Goal: Obtain resource: Download file/media

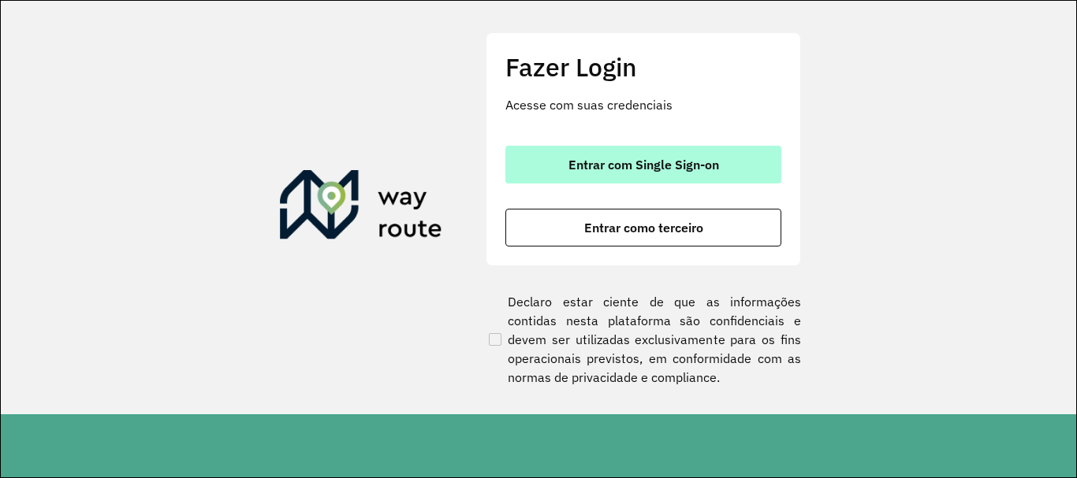
click at [559, 165] on button "Entrar com Single Sign-on" at bounding box center [643, 165] width 276 height 38
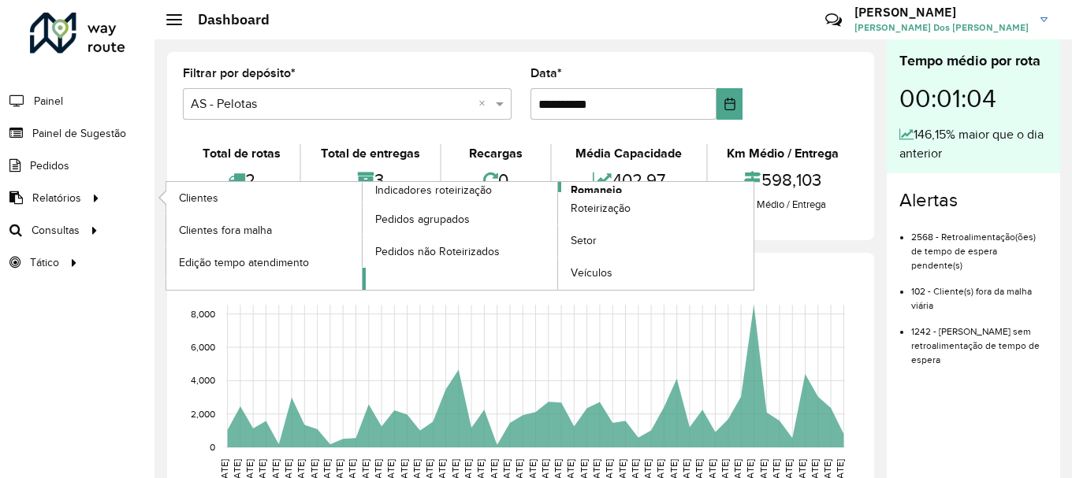
click at [597, 188] on span "Romaneio" at bounding box center [596, 190] width 51 height 17
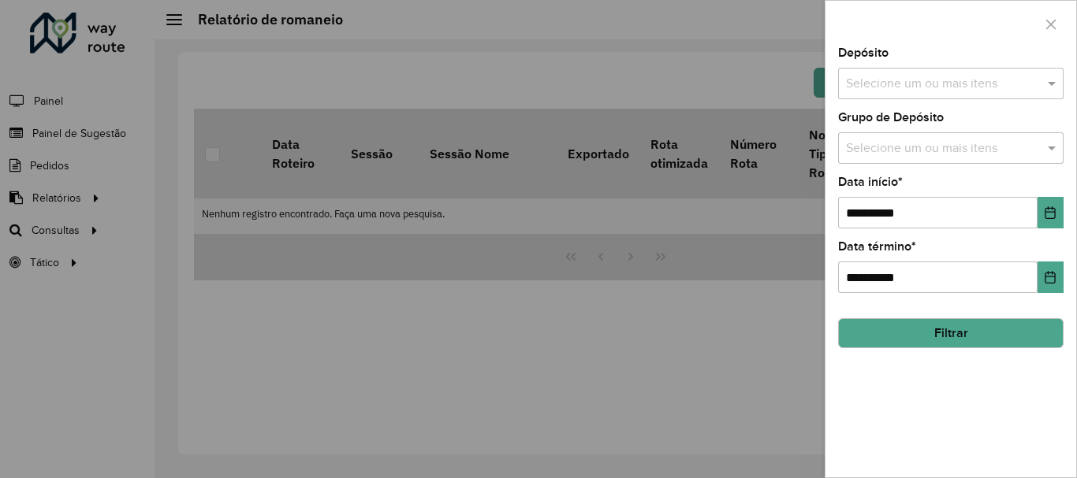
click at [889, 84] on input "text" at bounding box center [943, 84] width 202 height 19
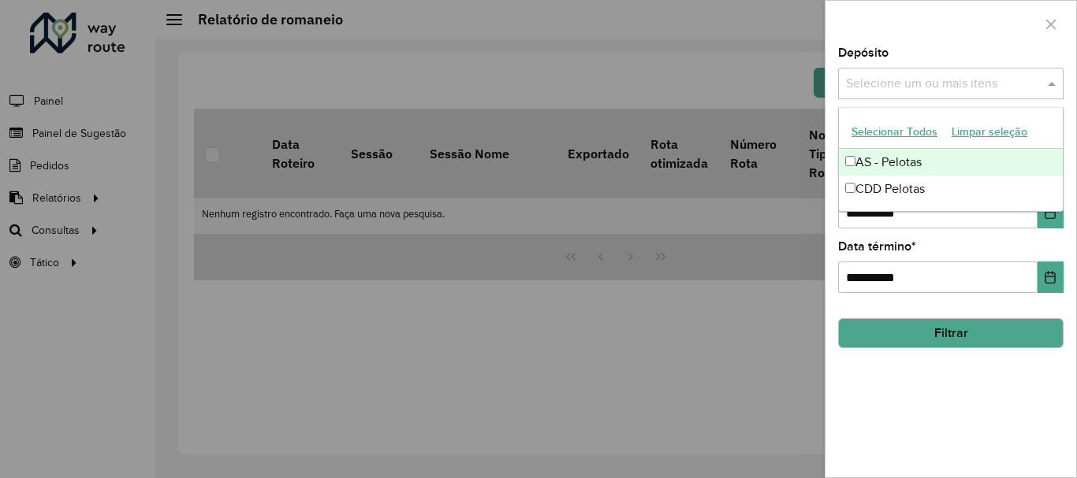
click at [897, 126] on button "Selecionar Todos" at bounding box center [894, 132] width 100 height 24
click at [908, 39] on div at bounding box center [950, 24] width 251 height 46
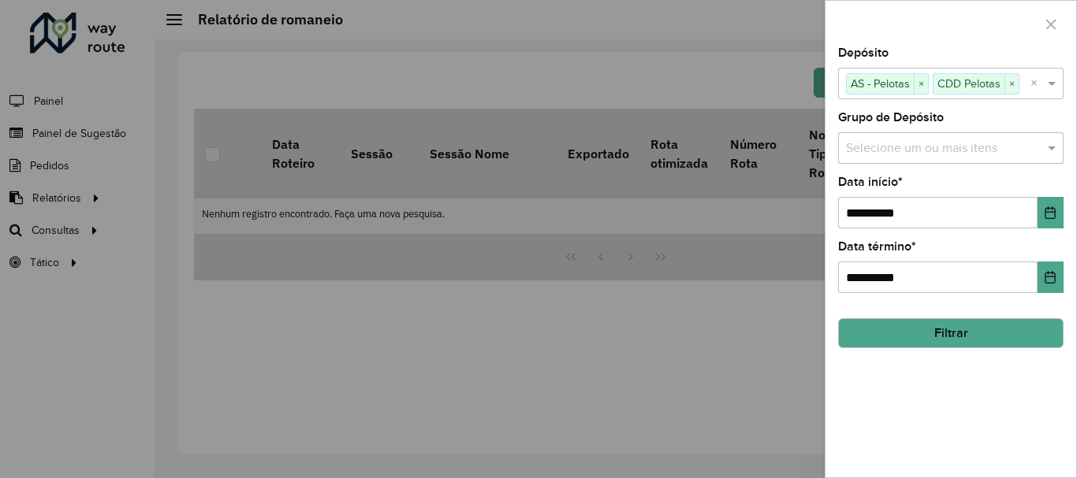
click at [917, 154] on input "text" at bounding box center [943, 148] width 202 height 19
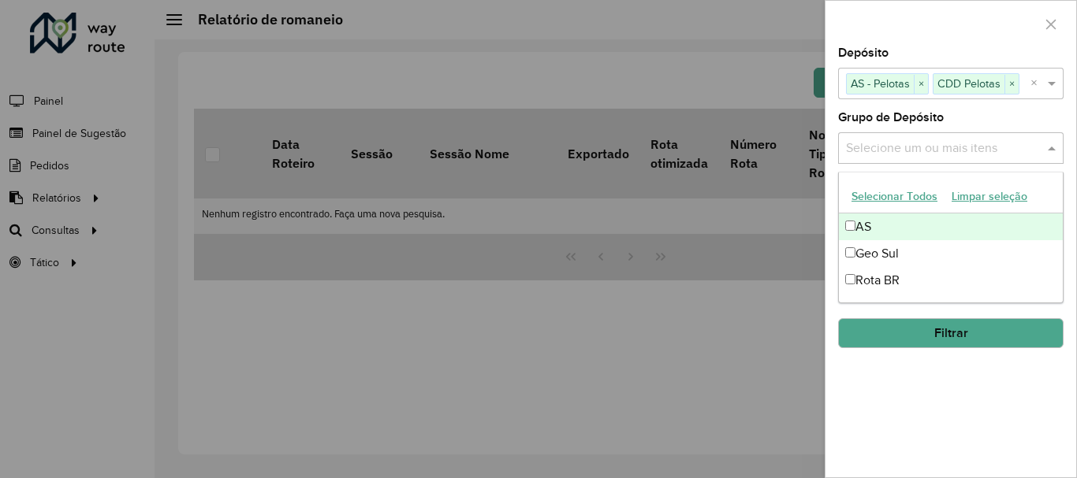
click at [905, 199] on button "Selecionar Todos" at bounding box center [894, 196] width 100 height 24
click at [960, 114] on div "Grupo de Depósito Selecione um ou mais itens AS × Geo Sul × Rota BR × ×" at bounding box center [950, 138] width 225 height 52
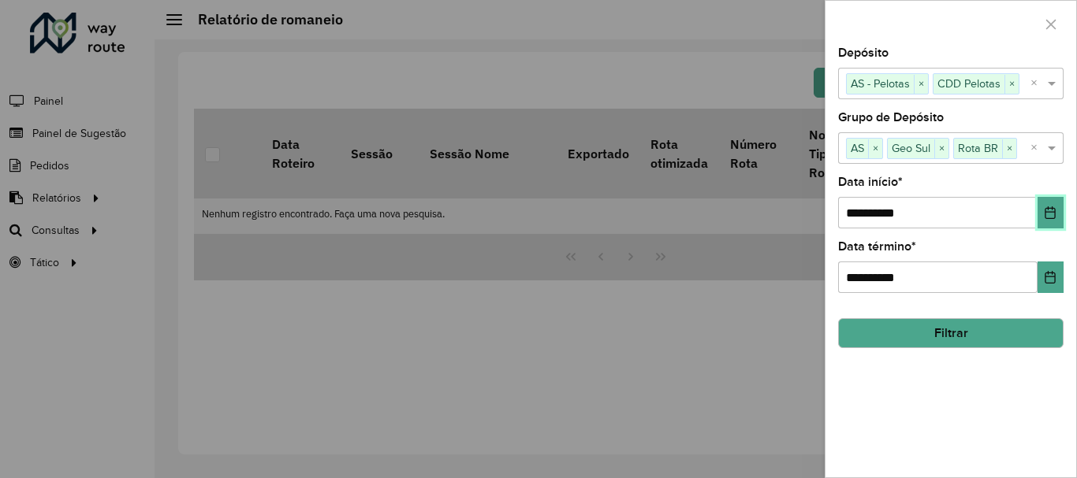
click at [1062, 215] on button "Choose Date" at bounding box center [1050, 213] width 26 height 32
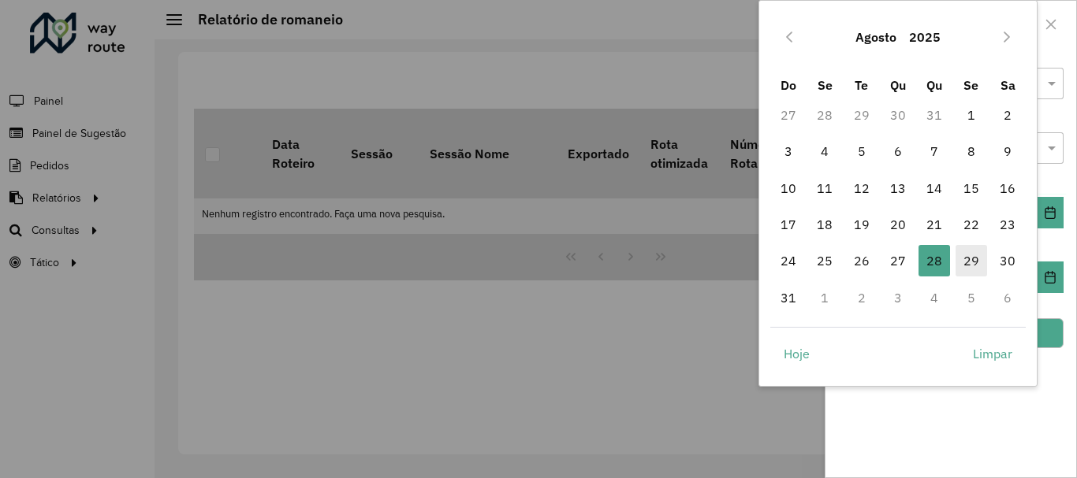
click at [962, 258] on span "29" at bounding box center [971, 261] width 32 height 32
type input "**********"
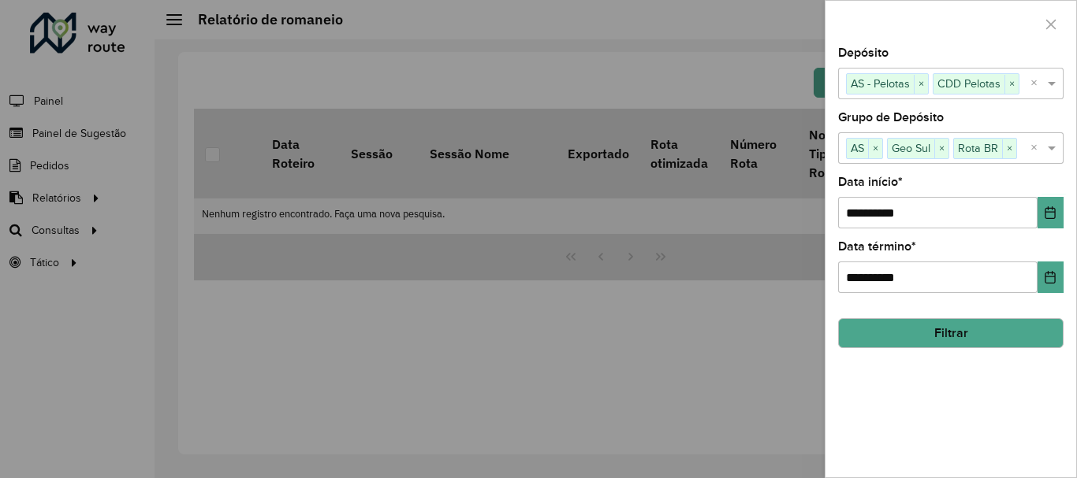
click at [977, 327] on button "Filtrar" at bounding box center [950, 333] width 225 height 30
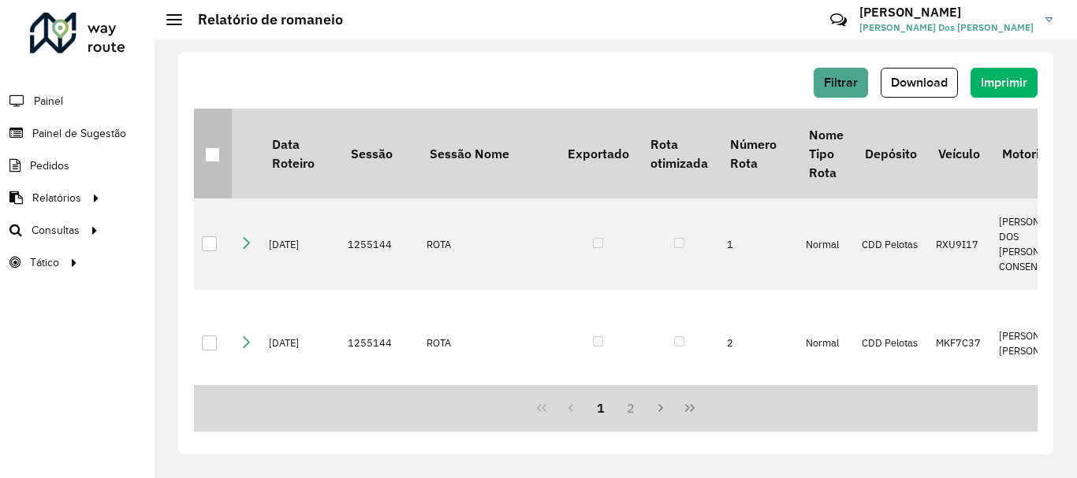
click at [214, 153] on div at bounding box center [212, 154] width 15 height 15
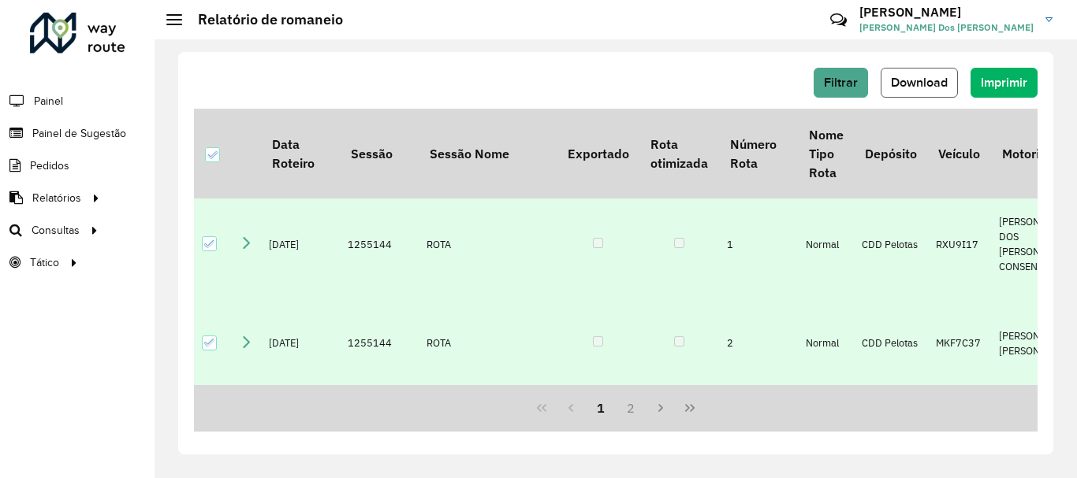
click at [926, 85] on span "Download" at bounding box center [919, 82] width 57 height 13
